Goal: Task Accomplishment & Management: Use online tool/utility

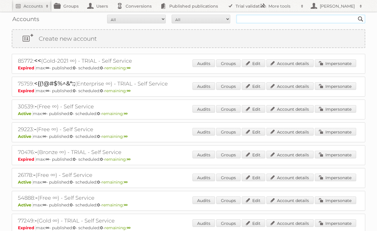
click at [256, 21] on input "text" at bounding box center [300, 19] width 129 height 9
type input "rodelag"
click at [356, 15] on input "Search" at bounding box center [360, 19] width 9 height 9
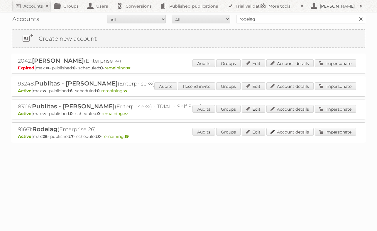
click at [287, 134] on link "Account details" at bounding box center [289, 132] width 47 height 8
click at [296, 133] on link "Account details" at bounding box center [289, 132] width 47 height 8
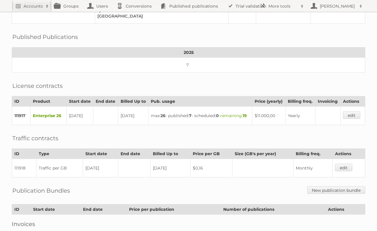
scroll to position [148, 0]
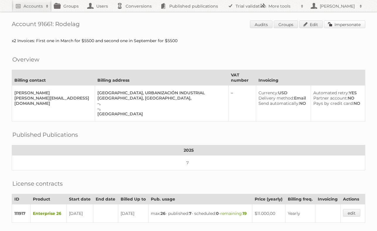
click at [343, 24] on link "Impersonate" at bounding box center [344, 25] width 41 height 8
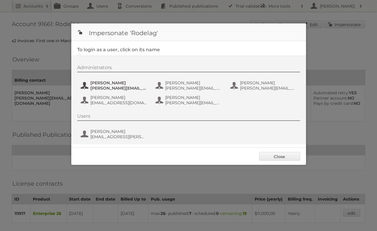
click at [96, 84] on span "Alejandra Dolande" at bounding box center [118, 82] width 57 height 5
